Goal: Task Accomplishment & Management: Complete application form

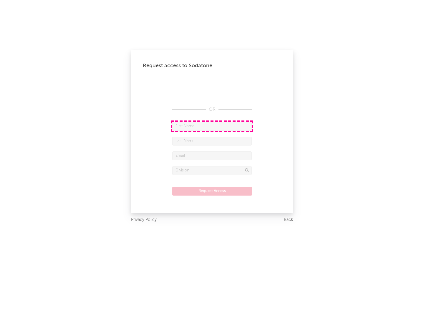
click at [212, 126] on input "text" at bounding box center [212, 126] width 80 height 9
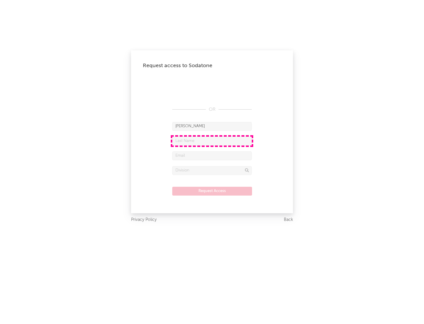
type input "[PERSON_NAME]"
click at [212, 141] on input "text" at bounding box center [212, 141] width 80 height 9
type input "[PERSON_NAME]"
click at [212, 155] on input "text" at bounding box center [212, 155] width 80 height 9
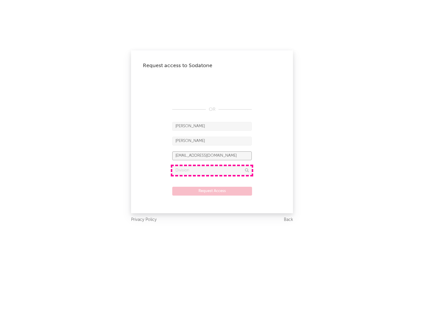
type input "[EMAIL_ADDRESS][DOMAIN_NAME]"
click at [212, 170] on input "text" at bounding box center [212, 170] width 80 height 9
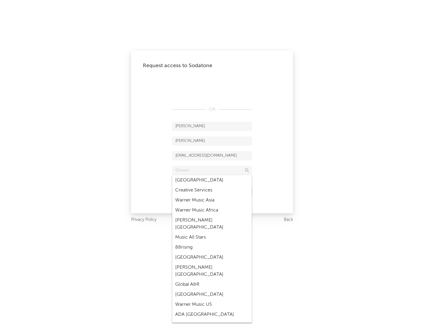
click at [210, 232] on div "Music All Stars" at bounding box center [212, 237] width 80 height 10
type input "Music All Stars"
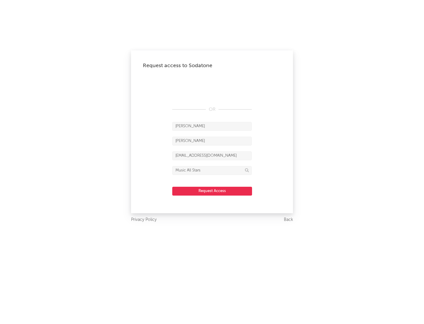
click at [212, 191] on button "Request Access" at bounding box center [212, 191] width 80 height 9
